Goal: Book appointment/travel/reservation

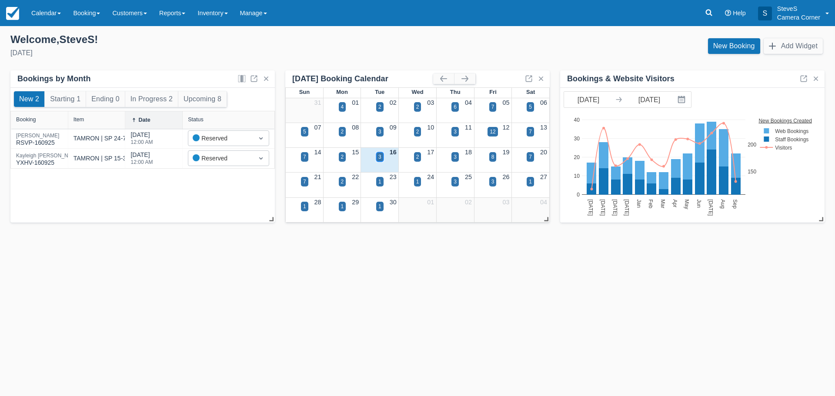
click at [380, 161] on div "3" at bounding box center [379, 157] width 7 height 10
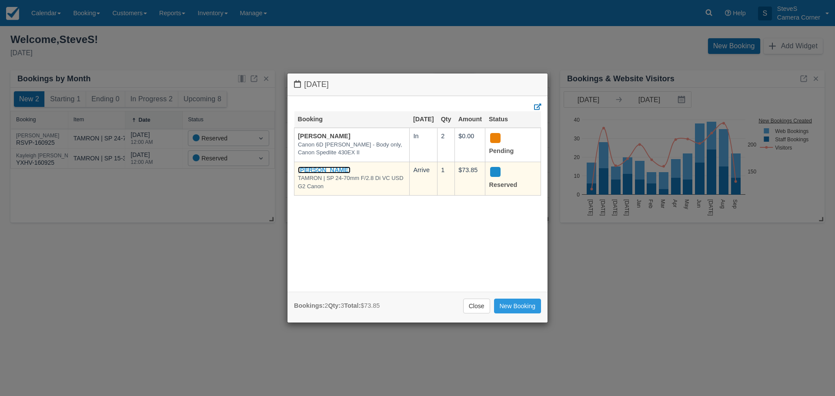
click at [313, 174] on link "Heather" at bounding box center [324, 170] width 53 height 7
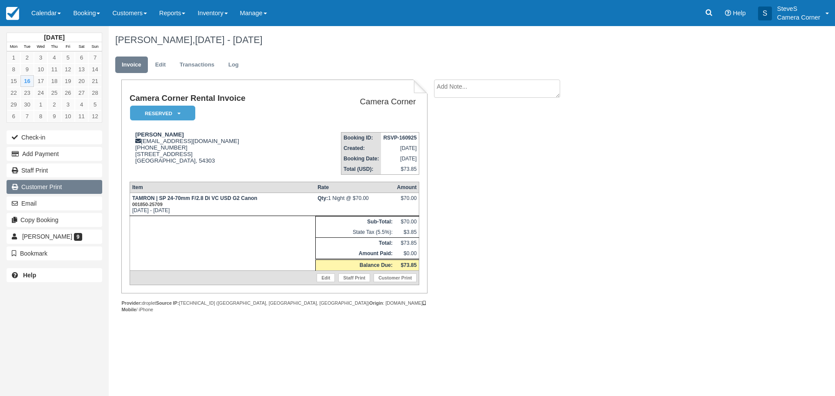
click at [33, 188] on link "Customer Print" at bounding box center [55, 187] width 96 height 14
click at [15, 10] on img at bounding box center [12, 13] width 13 height 13
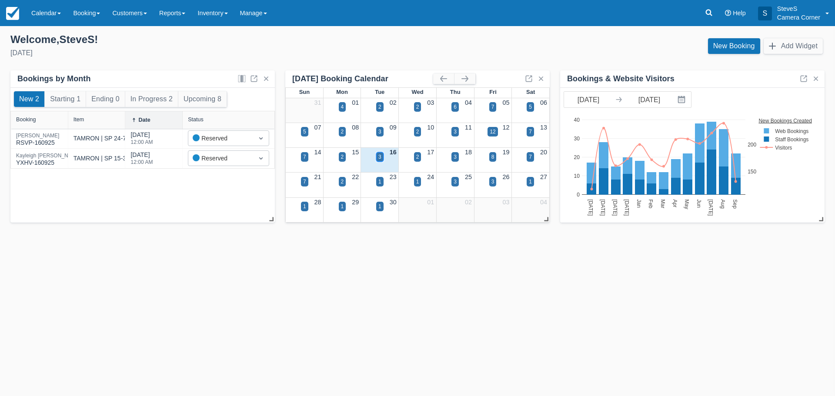
click at [381, 158] on div "3" at bounding box center [379, 157] width 3 height 8
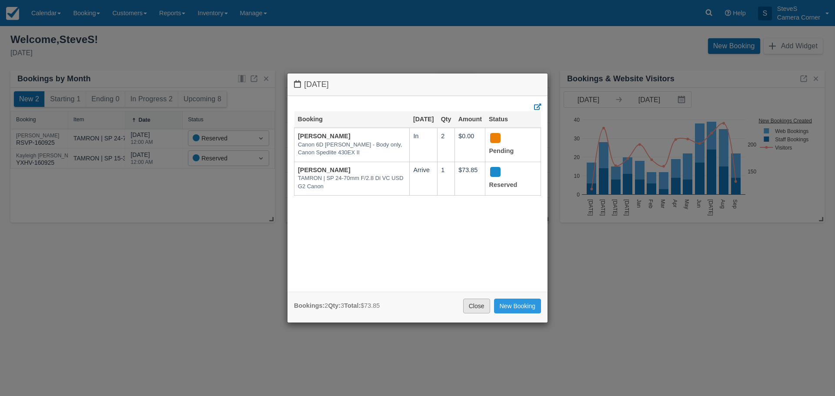
click at [474, 308] on link "Close" at bounding box center [476, 306] width 27 height 15
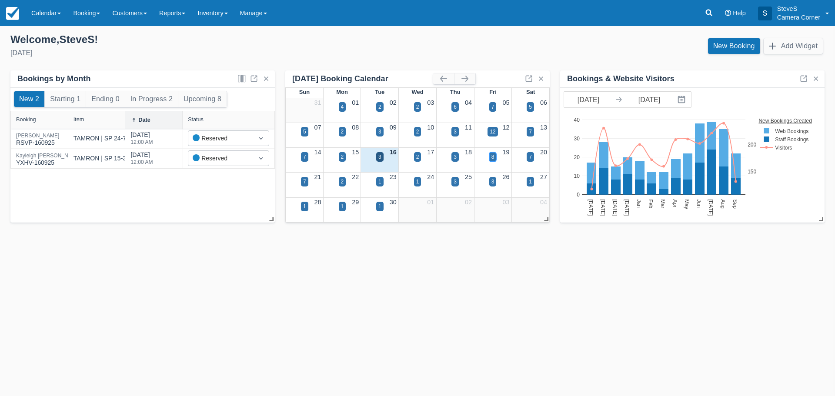
click at [489, 159] on div "8" at bounding box center [492, 157] width 7 height 10
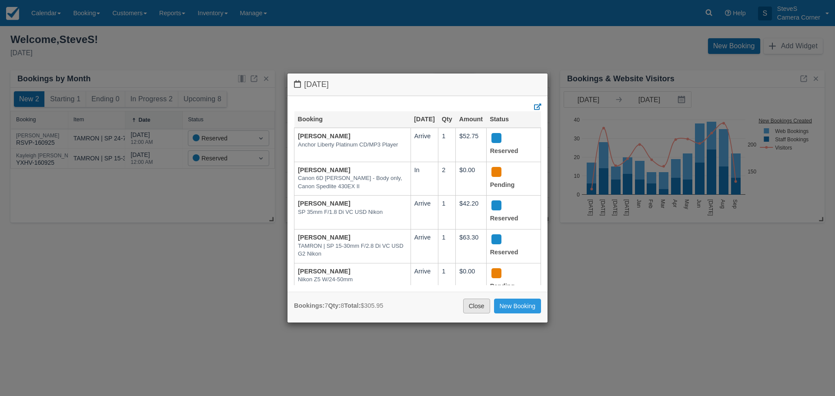
click at [471, 304] on link "Close" at bounding box center [476, 306] width 27 height 15
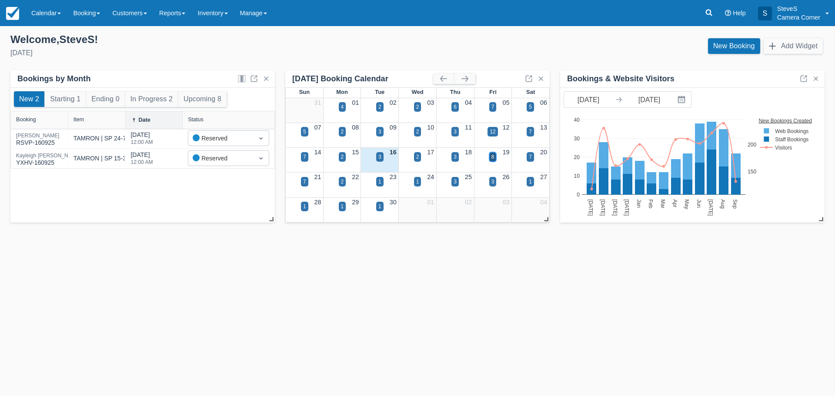
click at [490, 159] on div "8" at bounding box center [492, 157] width 7 height 10
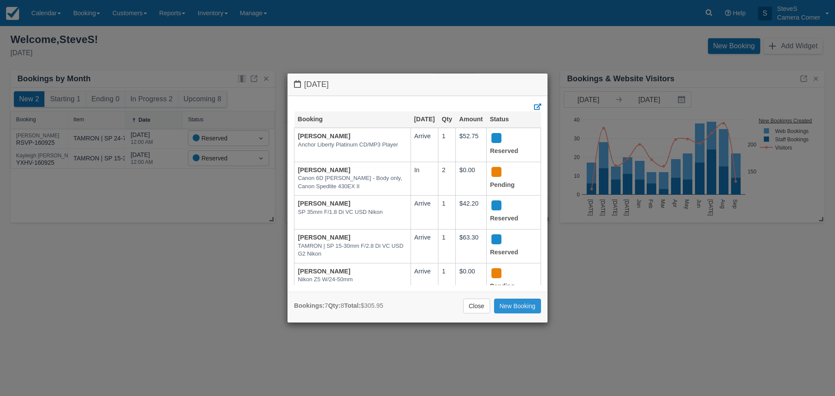
click at [515, 312] on link "New Booking" at bounding box center [517, 306] width 47 height 15
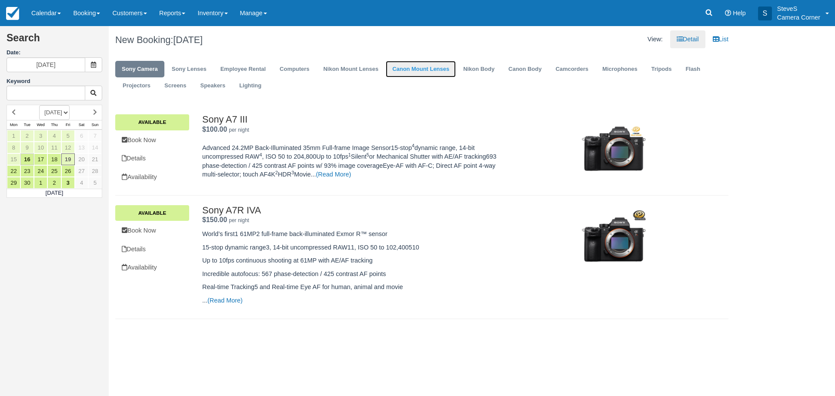
click at [432, 68] on link "Canon Mount Lenses" at bounding box center [421, 69] width 70 height 17
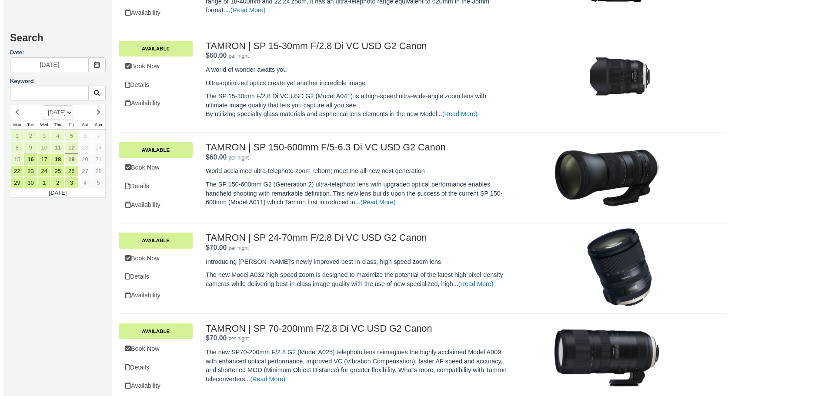
scroll to position [522, 0]
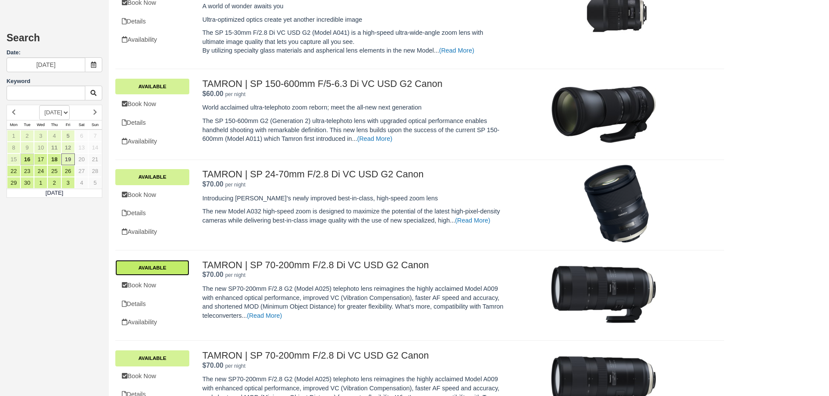
click at [153, 260] on link "Available" at bounding box center [152, 268] width 74 height 16
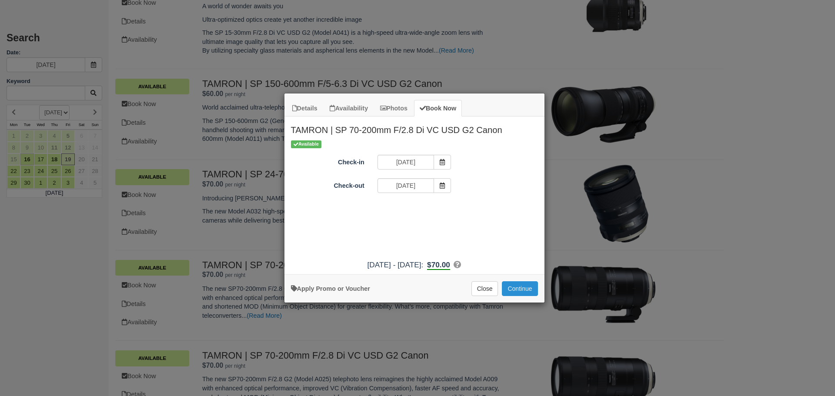
click at [515, 287] on button "Continue" at bounding box center [520, 288] width 36 height 15
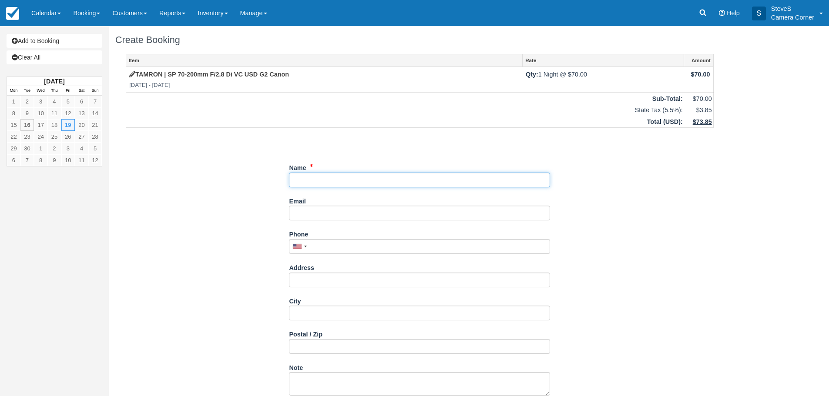
click at [328, 181] on input "Name" at bounding box center [419, 180] width 261 height 15
type input "k"
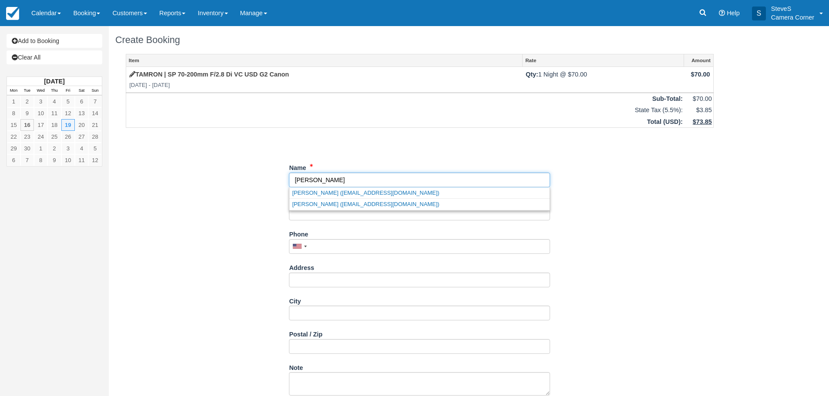
type input "[PERSON_NAME]"
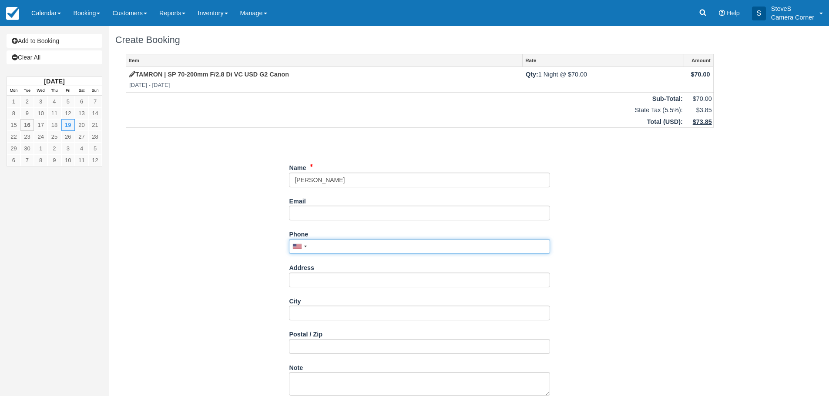
click at [322, 246] on input "Phone" at bounding box center [419, 246] width 261 height 15
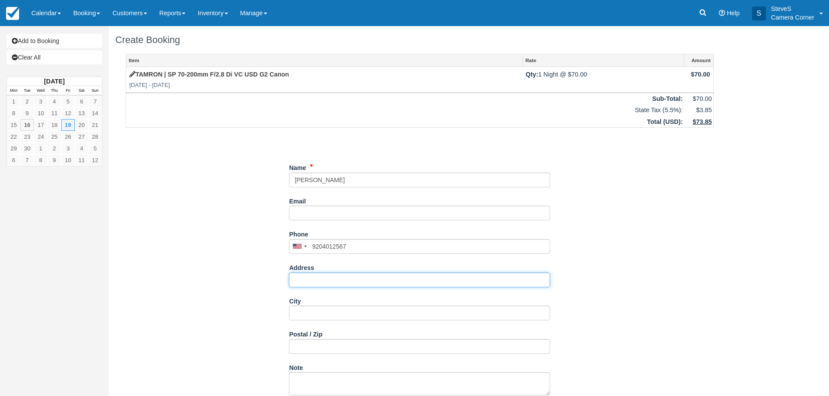
type input "(920) 401-2567"
click at [333, 280] on input "Address" at bounding box center [419, 280] width 261 height 15
type input "[STREET_ADDRESS][PERSON_NAME]"
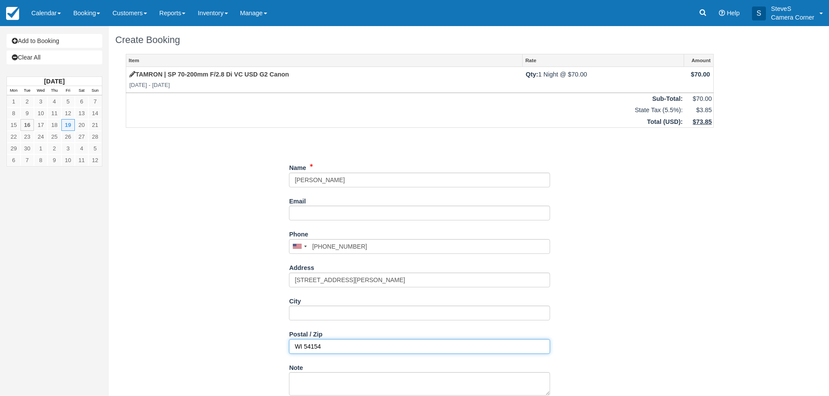
type input "WI 54154"
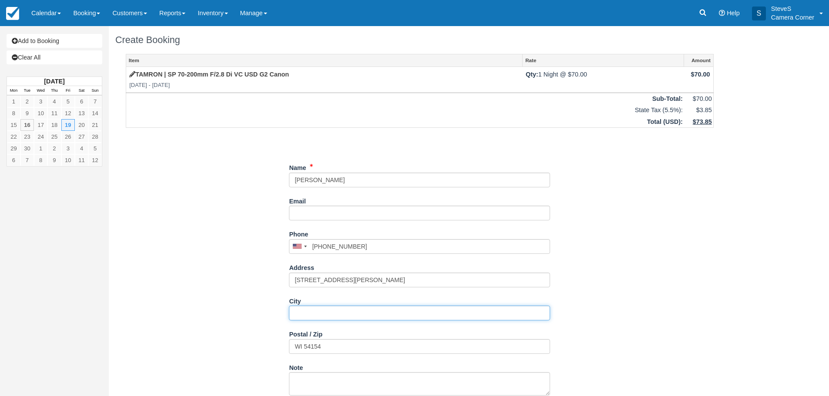
click at [298, 314] on input "City" at bounding box center [419, 313] width 261 height 15
type input "OCONTO FALLS"
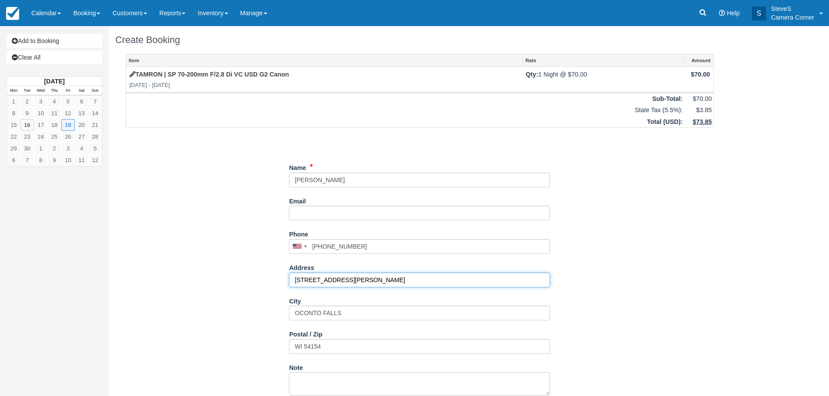
click at [377, 281] on input "[STREET_ADDRESS][PERSON_NAME]" at bounding box center [419, 280] width 261 height 15
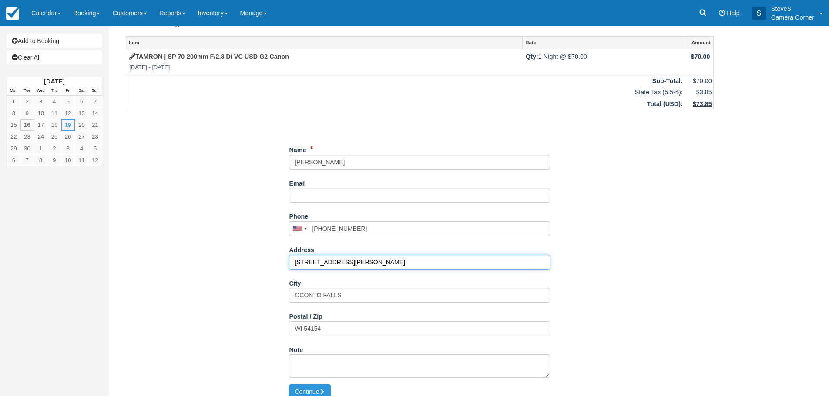
scroll to position [27, 0]
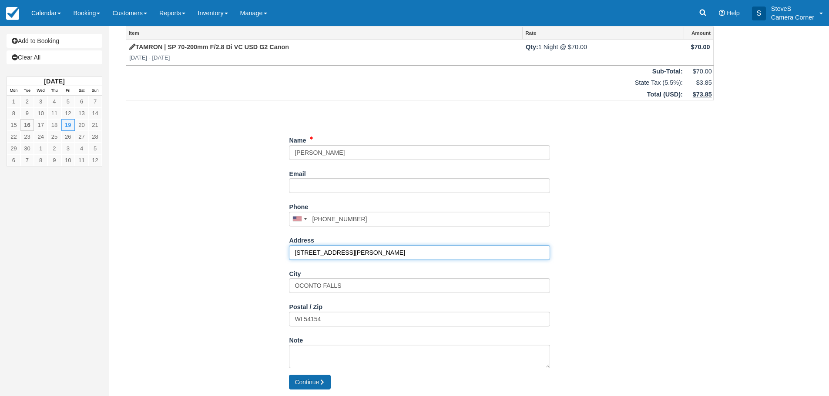
type input "[STREET_ADDRESS][PERSON_NAME]"
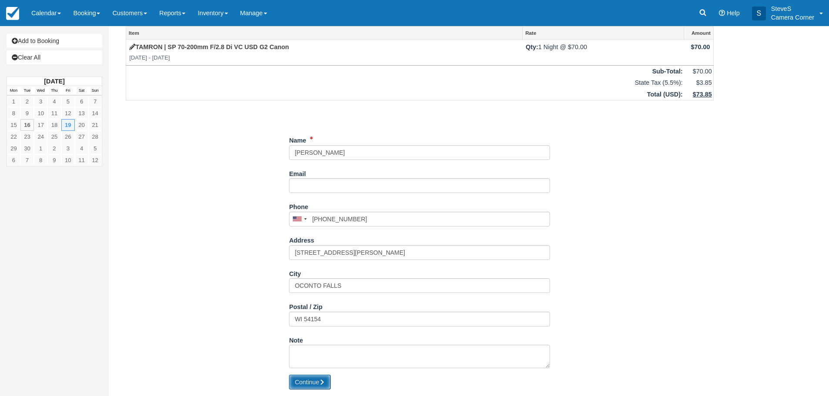
click at [319, 382] on button "Continue" at bounding box center [310, 382] width 42 height 15
type input "+19204012567"
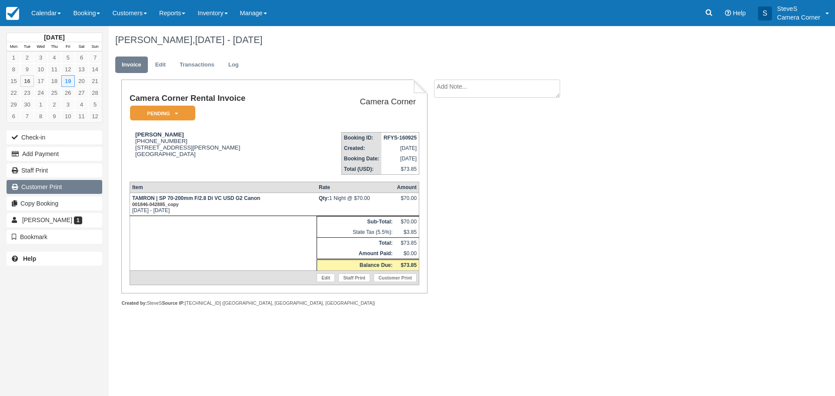
click at [50, 187] on link "Customer Print" at bounding box center [55, 187] width 96 height 14
